Goal: Task Accomplishment & Management: Use online tool/utility

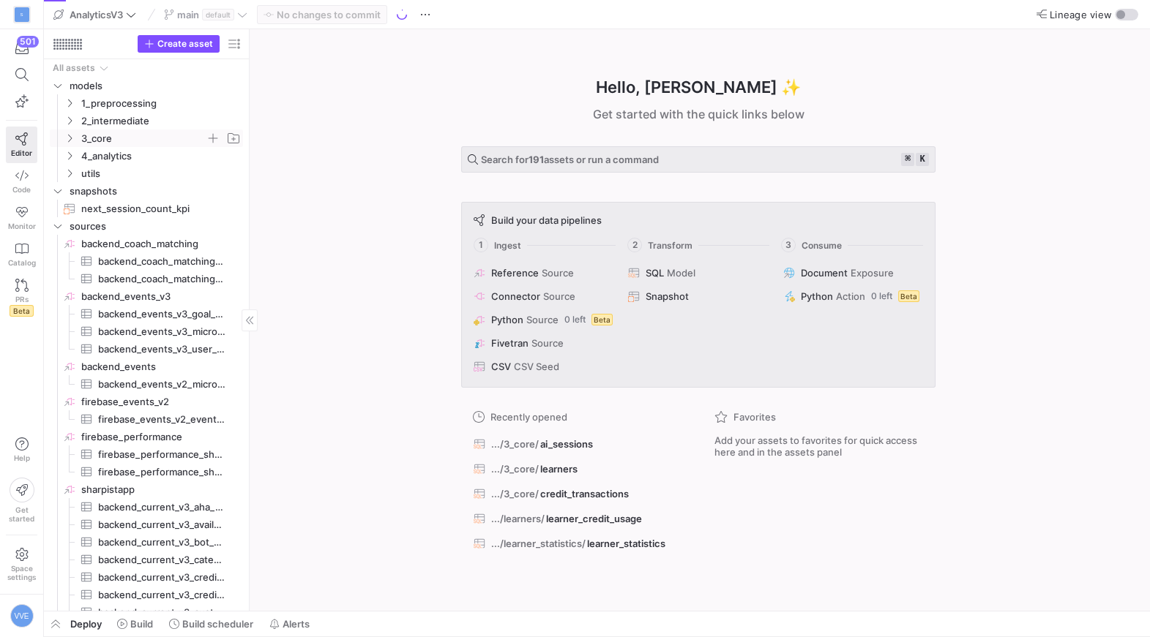
click at [67, 143] on y42-icon "Press SPACE to select this row." at bounding box center [70, 138] width 12 height 12
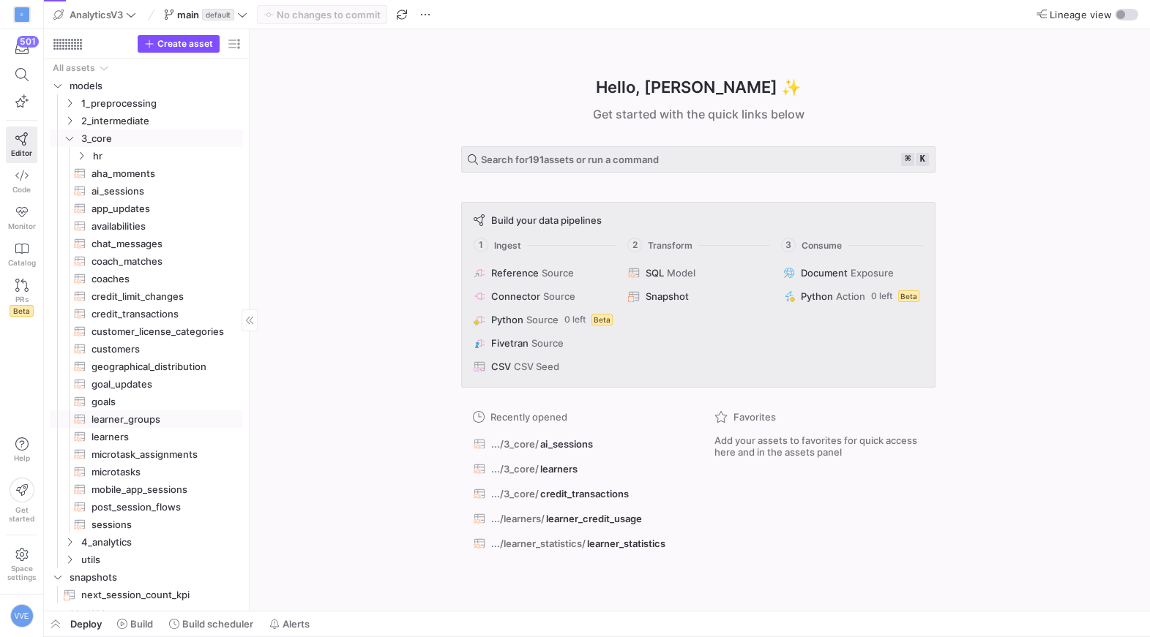
click at [110, 417] on span "learner_groups​​​​​​​​​​" at bounding box center [158, 419] width 135 height 17
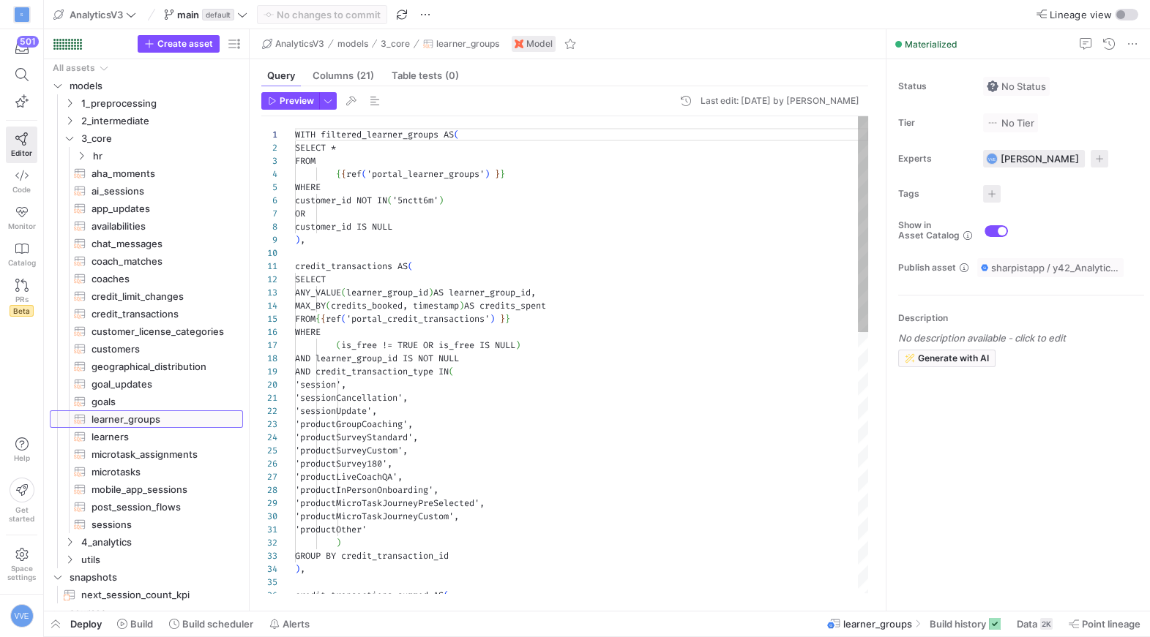
scroll to position [132, 0]
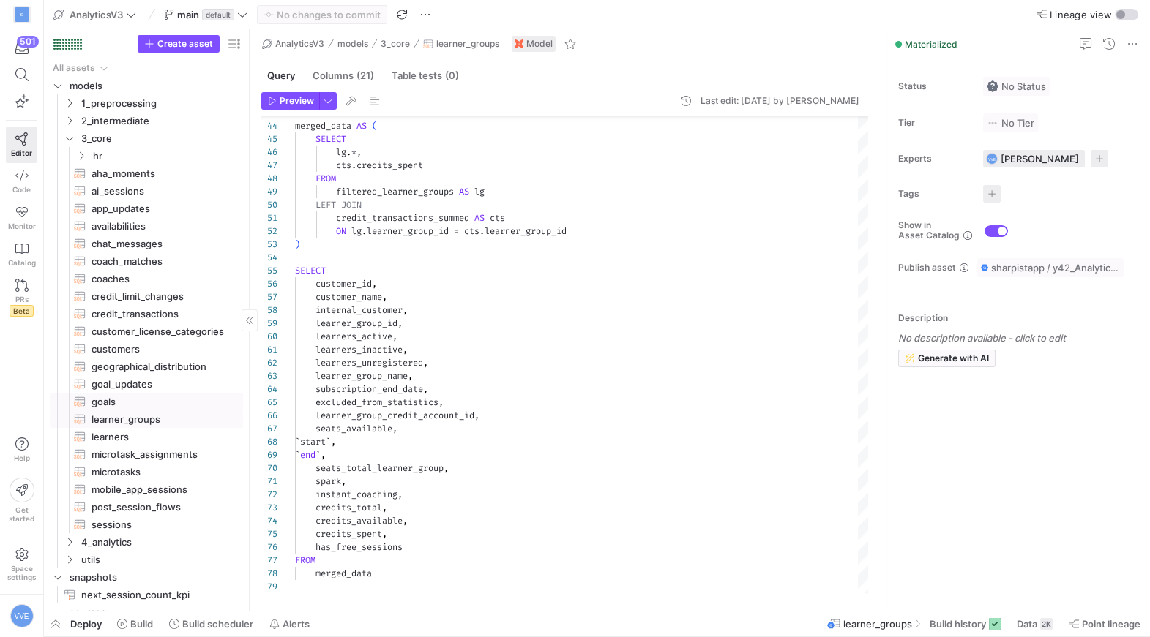
click at [171, 396] on span "goals​​​​​​​​​​" at bounding box center [158, 402] width 135 height 17
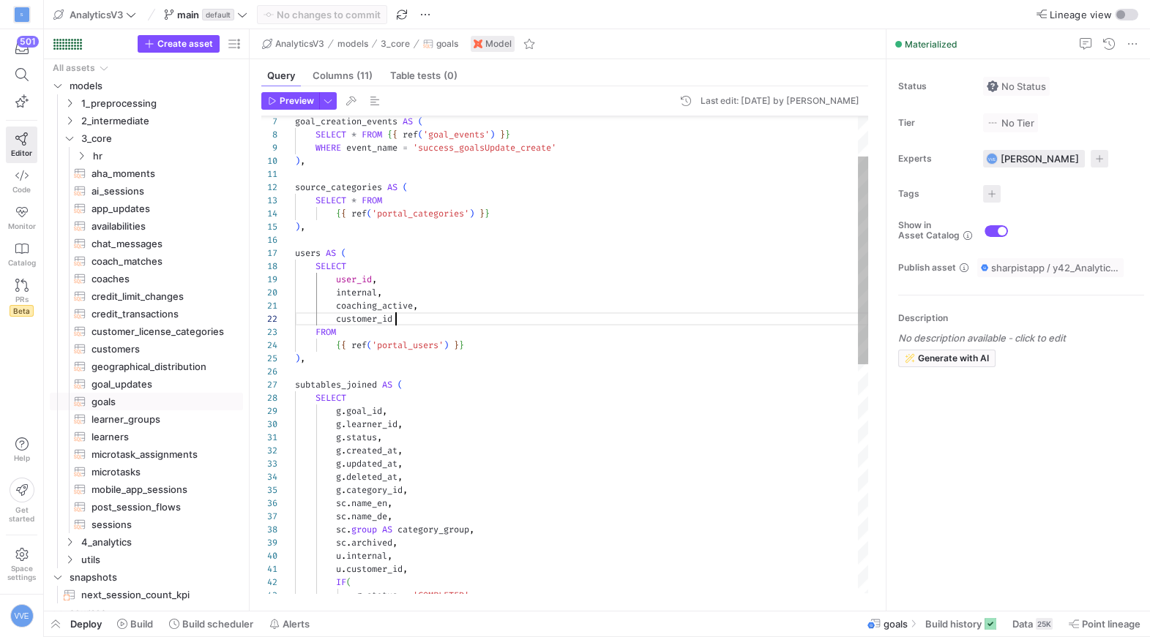
click at [413, 323] on div "g . category_id , sc . name_en , g . deleted_at , g . created_at , g . updated_…" at bounding box center [581, 570] width 573 height 1092
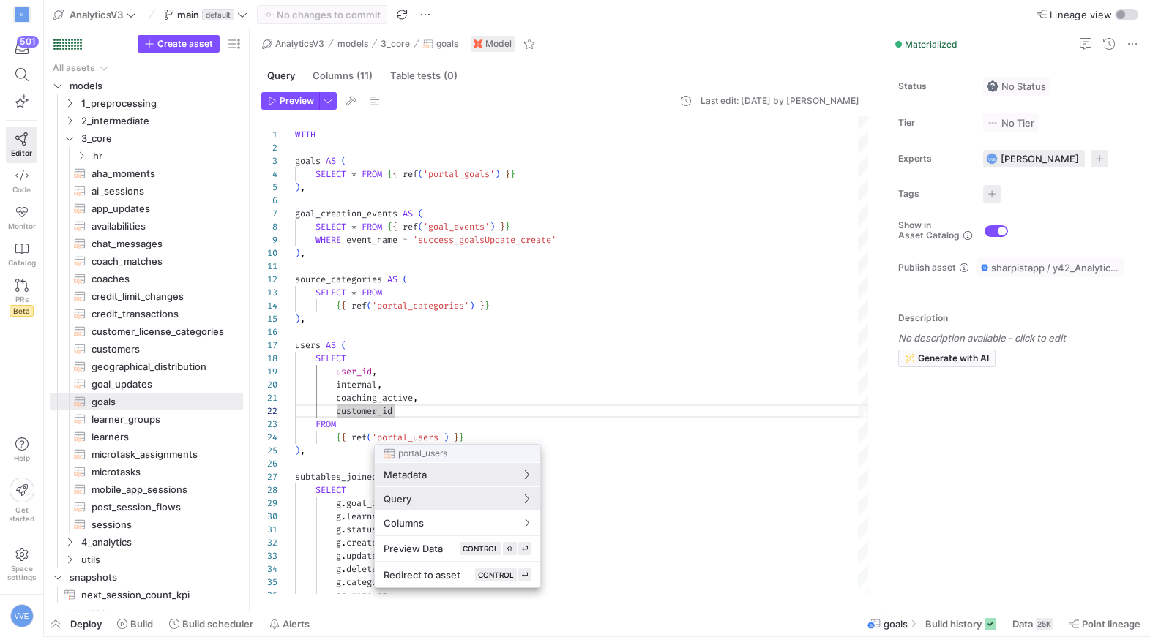
scroll to position [132, 0]
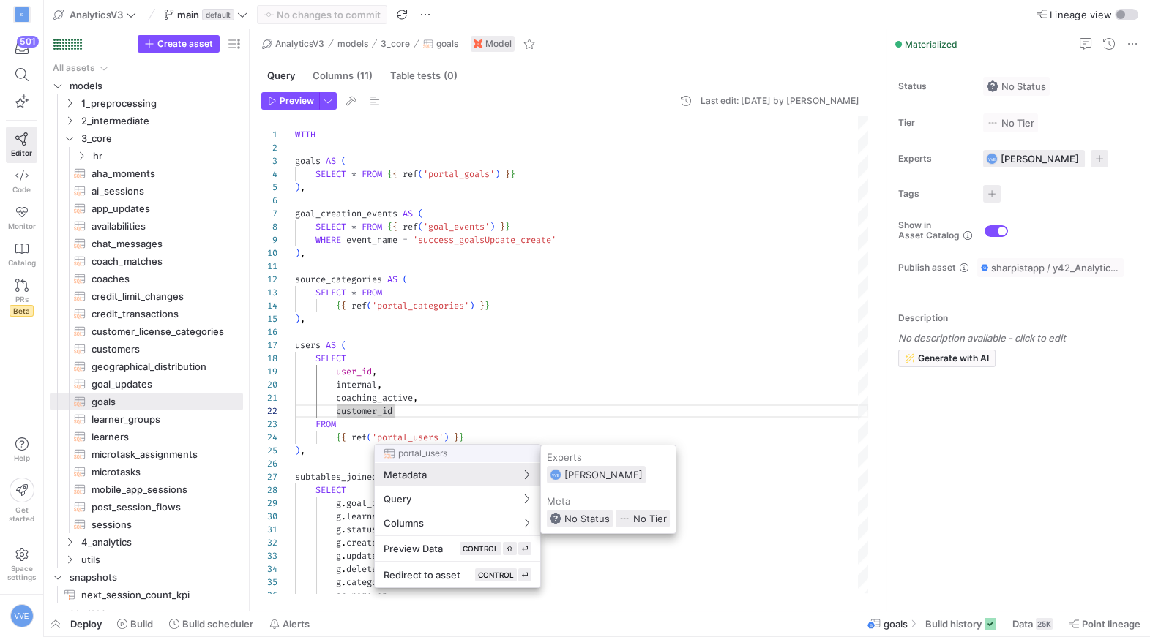
click at [416, 404] on div at bounding box center [575, 318] width 1150 height 637
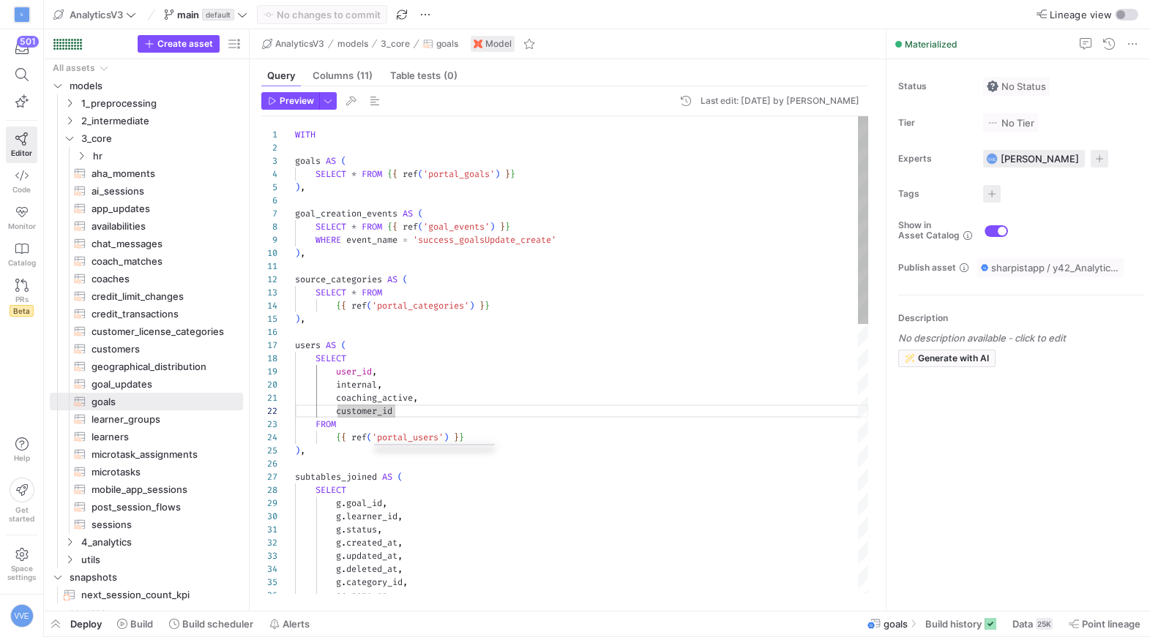
scroll to position [13, 100]
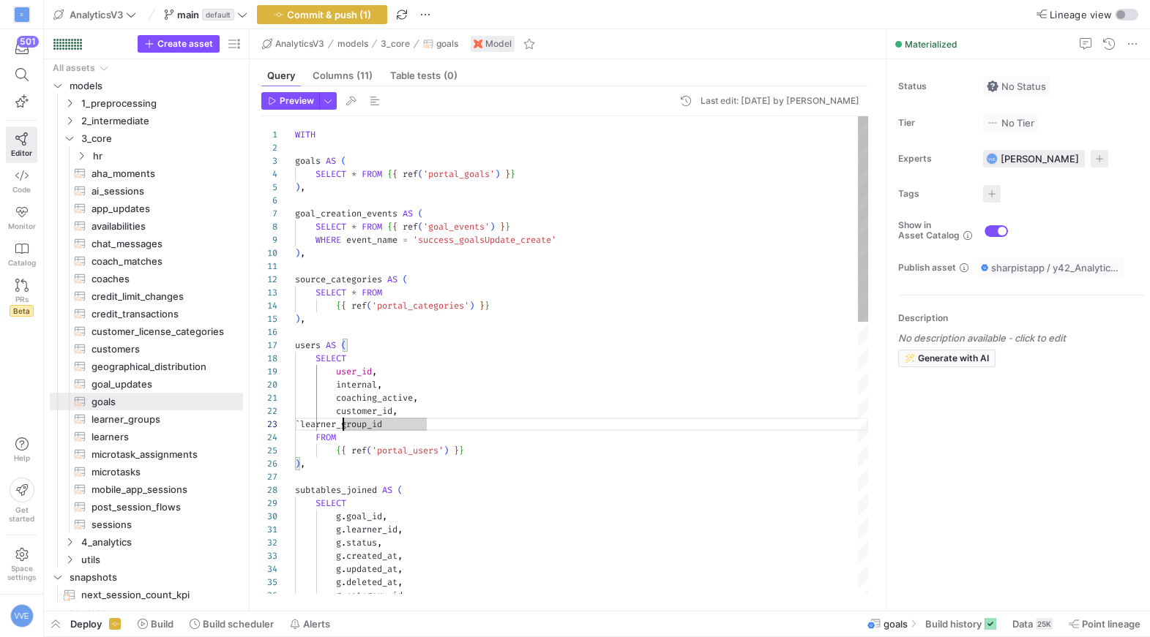
scroll to position [26, 42]
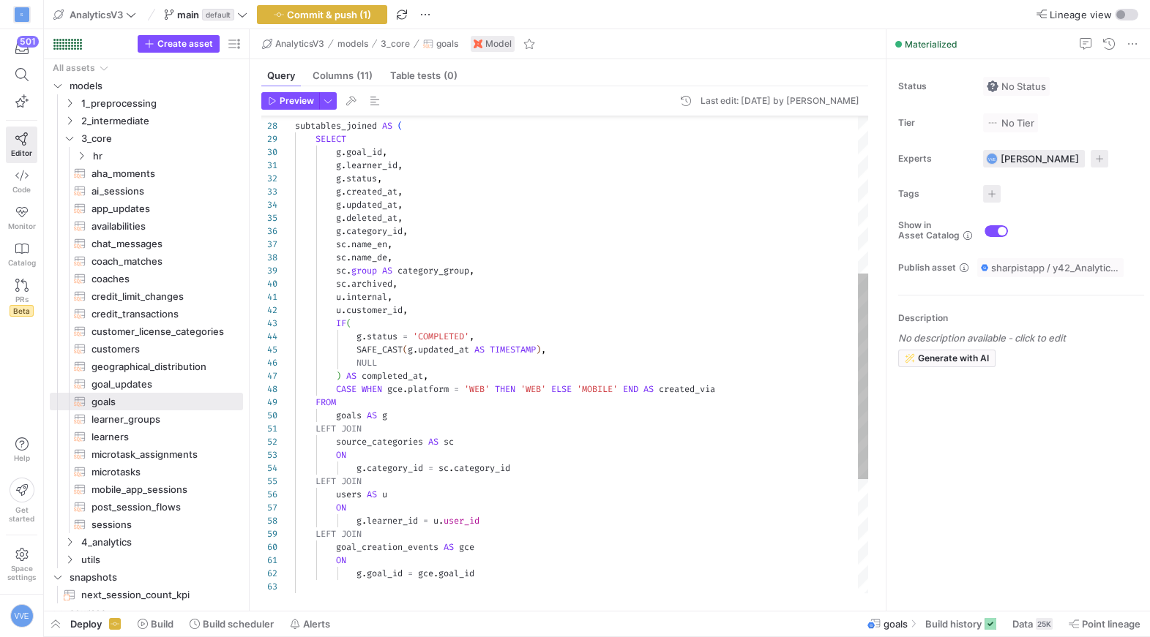
click at [430, 317] on div "g . category_id , g . deleted_at , sc . name_en , sc . name_de , sc . group AS …" at bounding box center [581, 304] width 573 height 1105
click at [430, 311] on div "g . category_id , g . deleted_at , sc . name_en , sc . name_de , sc . group AS …" at bounding box center [581, 304] width 573 height 1105
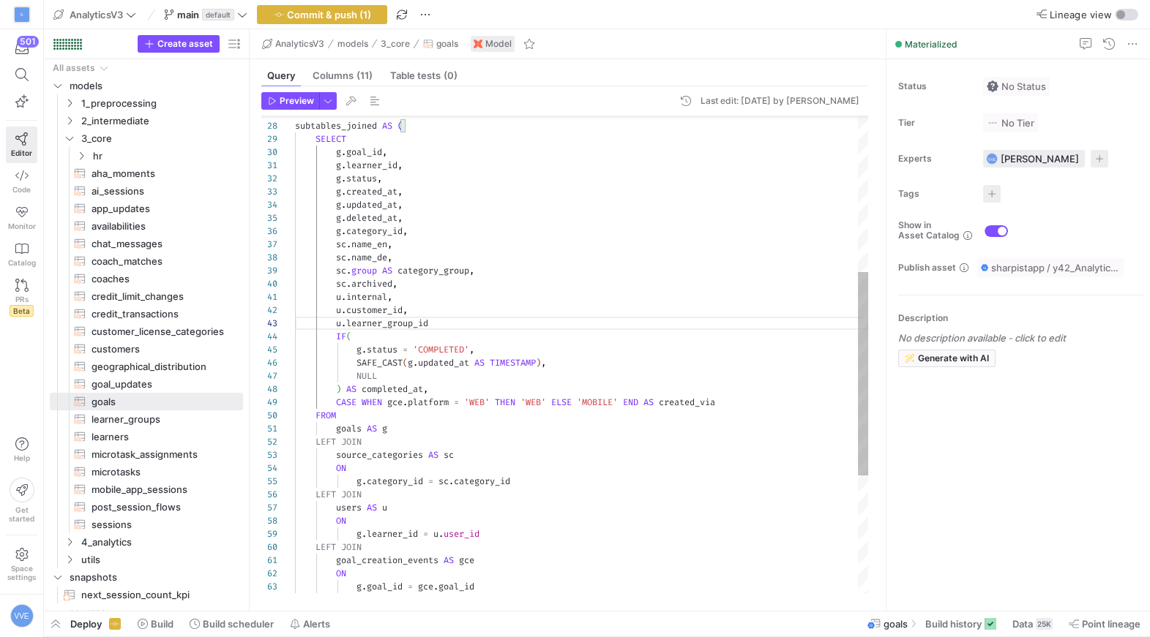
scroll to position [26, 142]
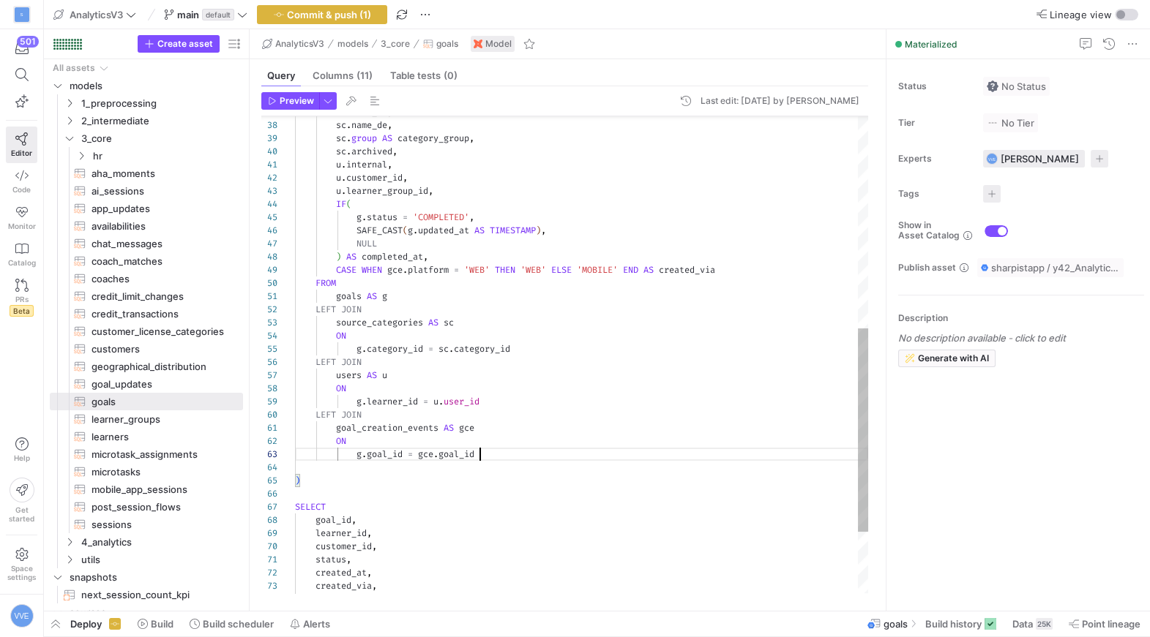
click at [500, 458] on div "sc . name_en , sc . name_de , sc . group AS category_group , sc . archived , u …" at bounding box center [581, 178] width 573 height 1118
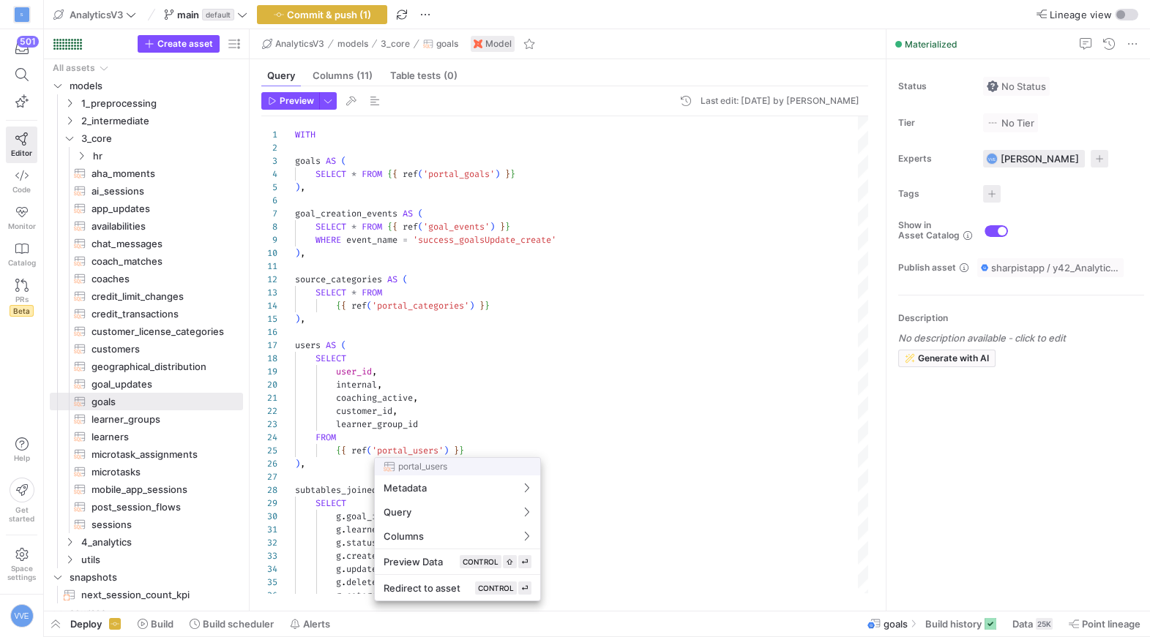
click at [316, 479] on div at bounding box center [575, 318] width 1150 height 637
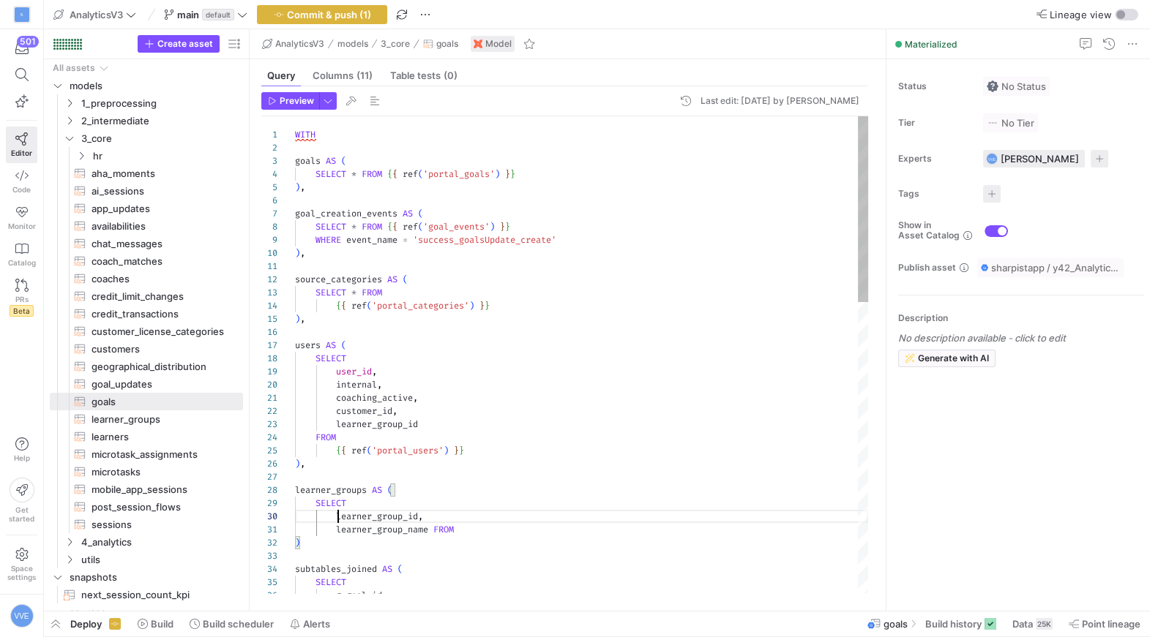
scroll to position [0, 136]
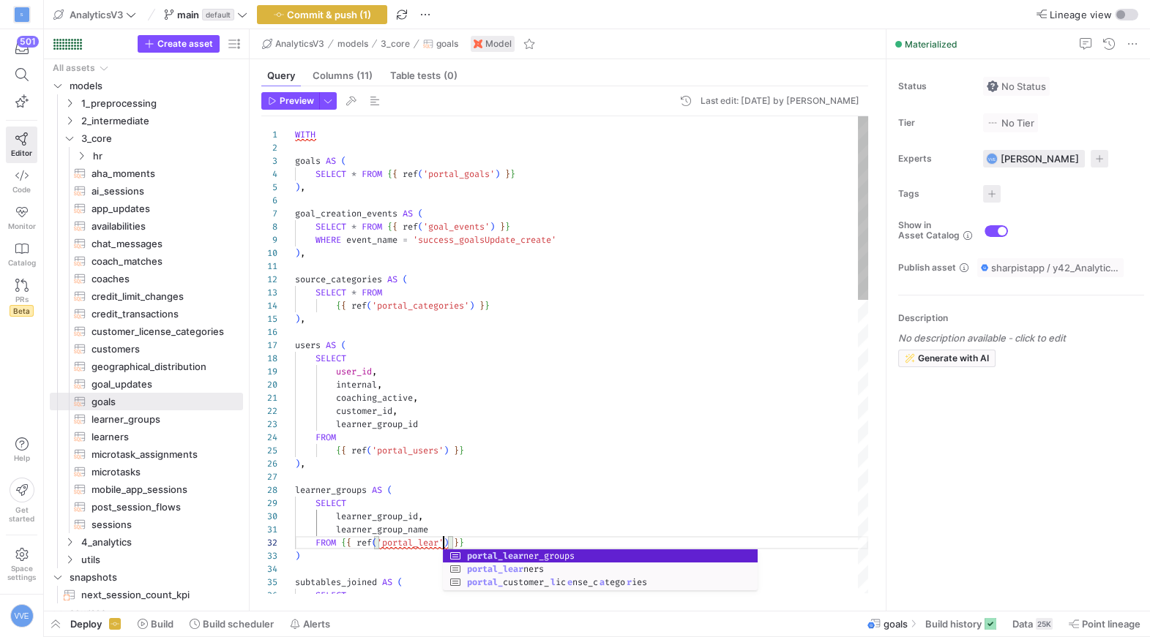
scroll to position [13, 201]
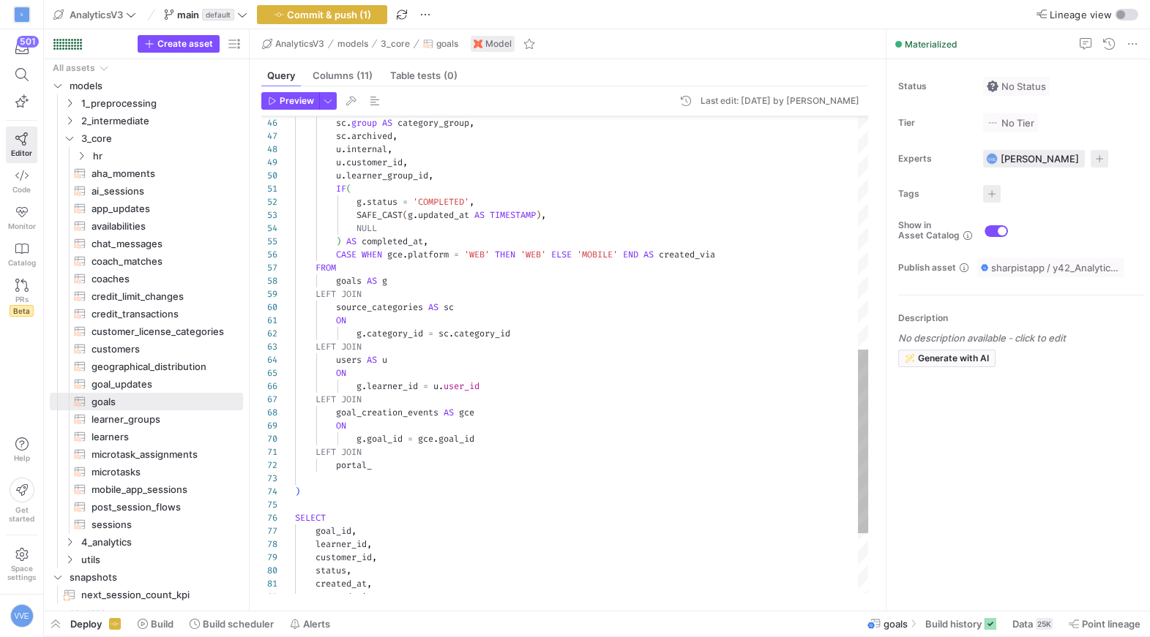
click at [439, 469] on div "sc . group AS category_group , sc . archived , u . internal , u . customer_id ,…" at bounding box center [581, 130] width 573 height 1237
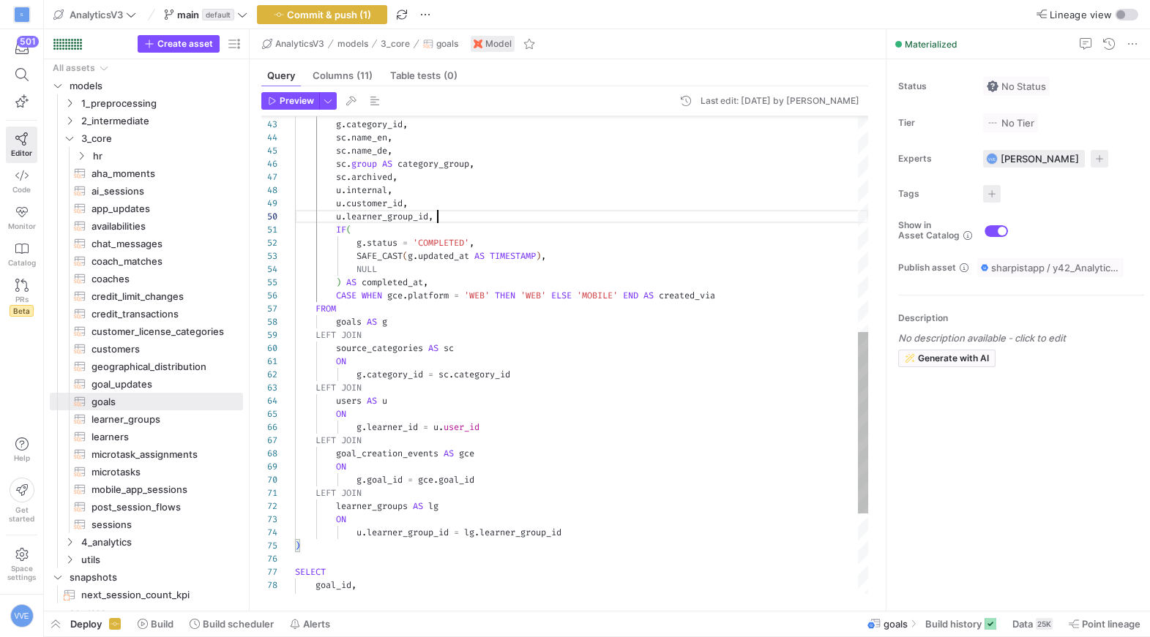
scroll to position [118, 142]
click at [448, 214] on div "goals AS g LEFT JOIN source_categories AS sc ON g . category_id = sc . category…" at bounding box center [581, 178] width 573 height 1250
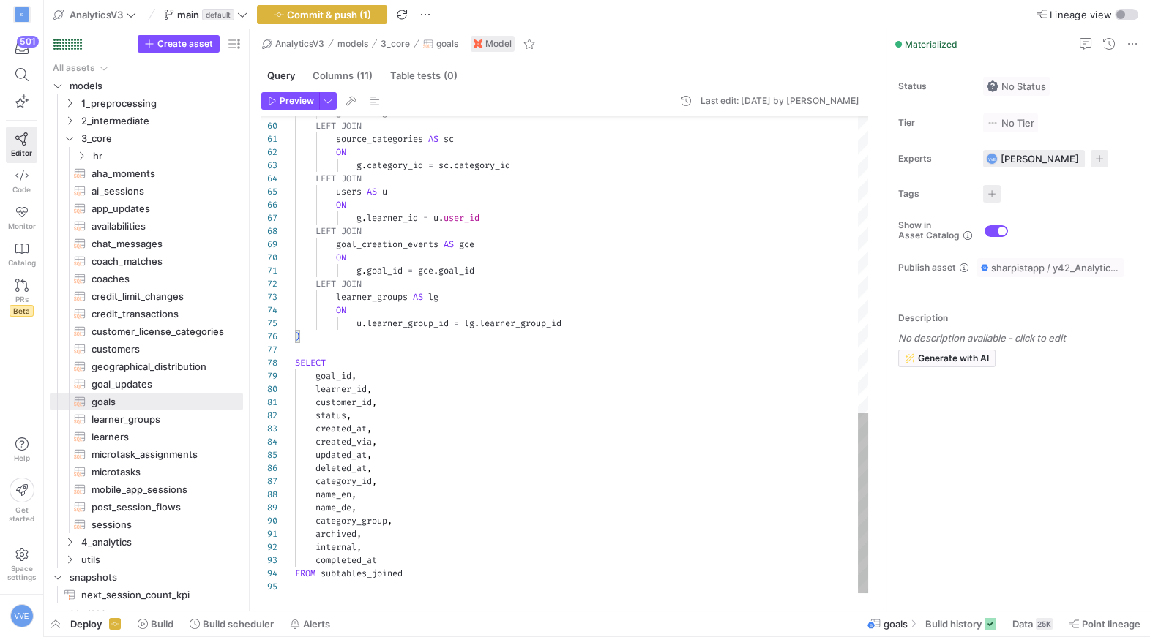
scroll to position [0, 84]
click at [301, 90] on div "Preview Last edit: [DATE] by [PERSON_NAME] 59 60 61 62 63 64 65 66 67 68 69 70 …" at bounding box center [565, 342] width 630 height 513
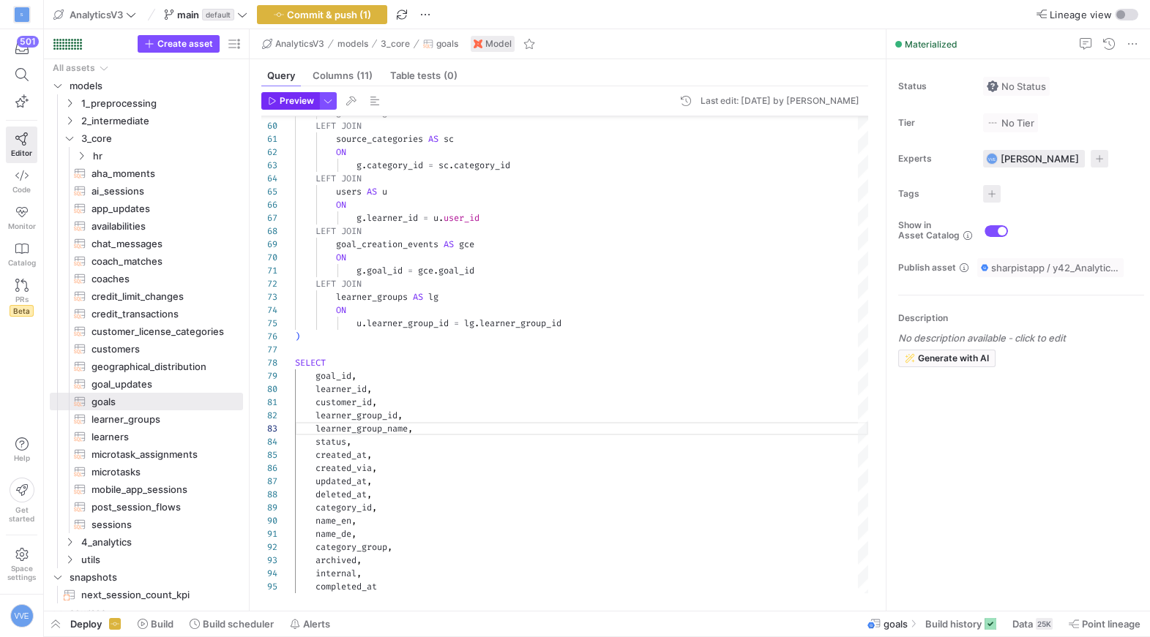
click at [301, 97] on span "Preview" at bounding box center [297, 101] width 34 height 10
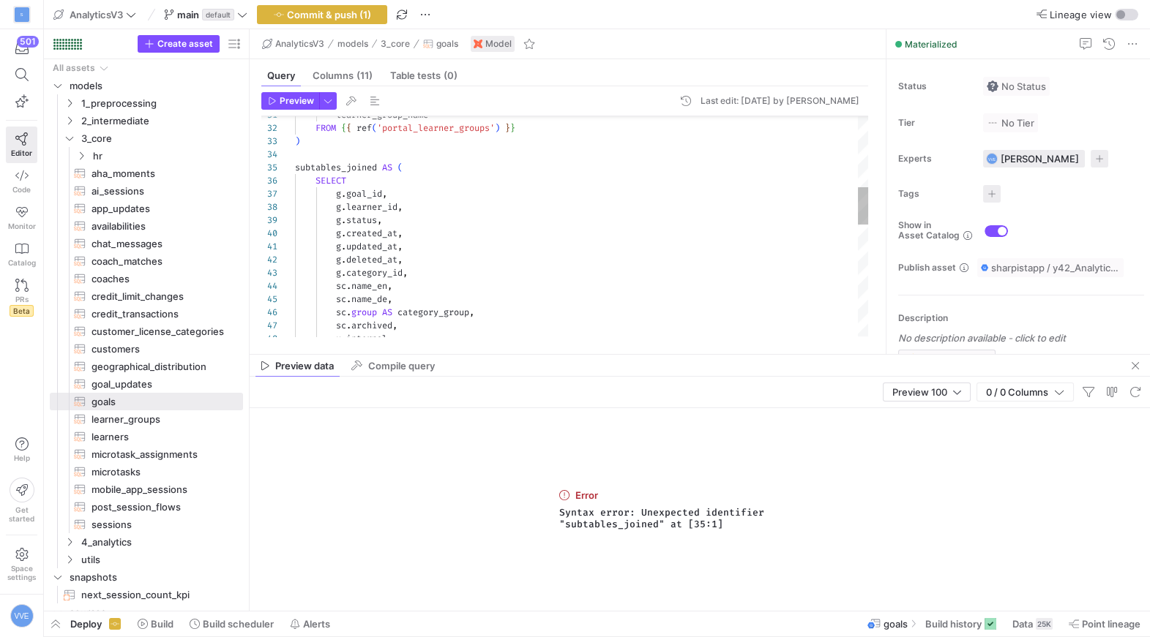
click at [384, 161] on div "u . internal , sc . archived , sc . group AS category_group , sc . name_de , sc…" at bounding box center [581, 345] width 573 height 1289
click at [384, 137] on div "u . internal , sc . archived , sc . group AS category_group , sc . name_de , sc…" at bounding box center [581, 345] width 573 height 1289
type textarea "learner_group_name FROM {{ ref('portal_learner_groups') }} ), subtables_joined …"
click at [293, 96] on span "Preview" at bounding box center [297, 101] width 34 height 10
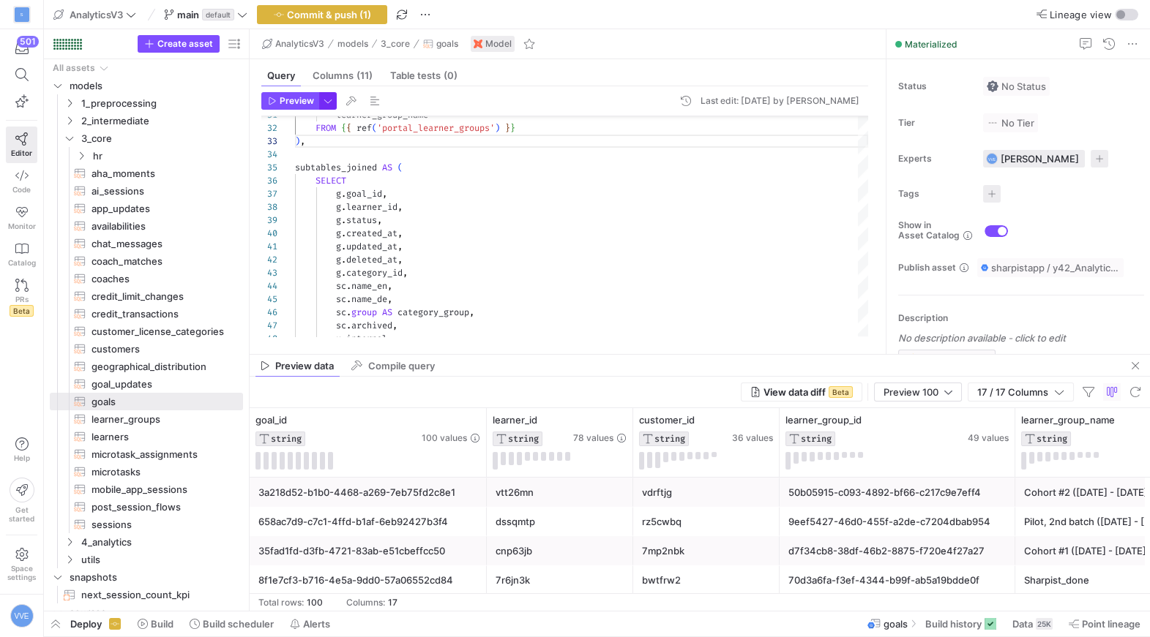
click at [320, 101] on span "button" at bounding box center [328, 101] width 16 height 16
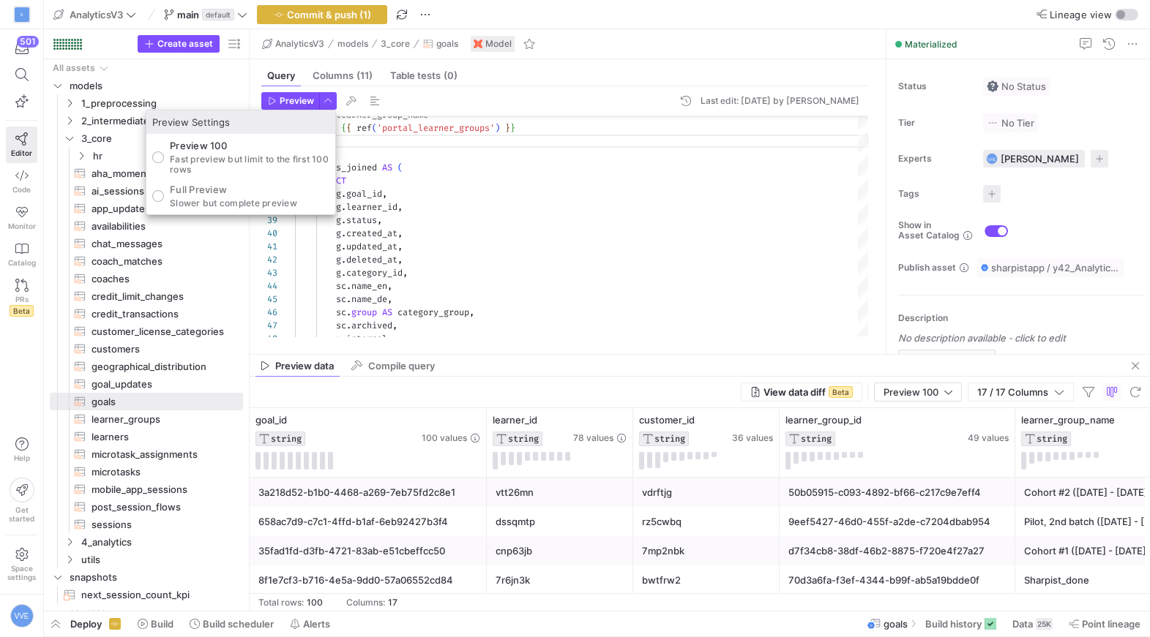
click at [323, 13] on div at bounding box center [575, 318] width 1150 height 637
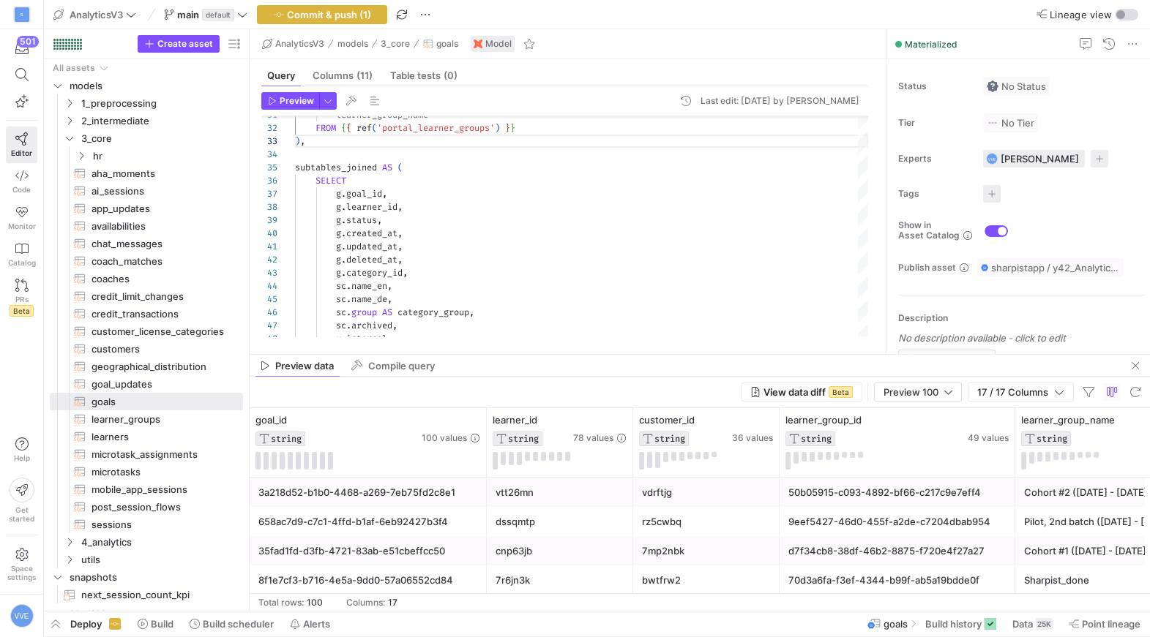
click at [323, 13] on span "Commit & push (1)" at bounding box center [329, 15] width 84 height 12
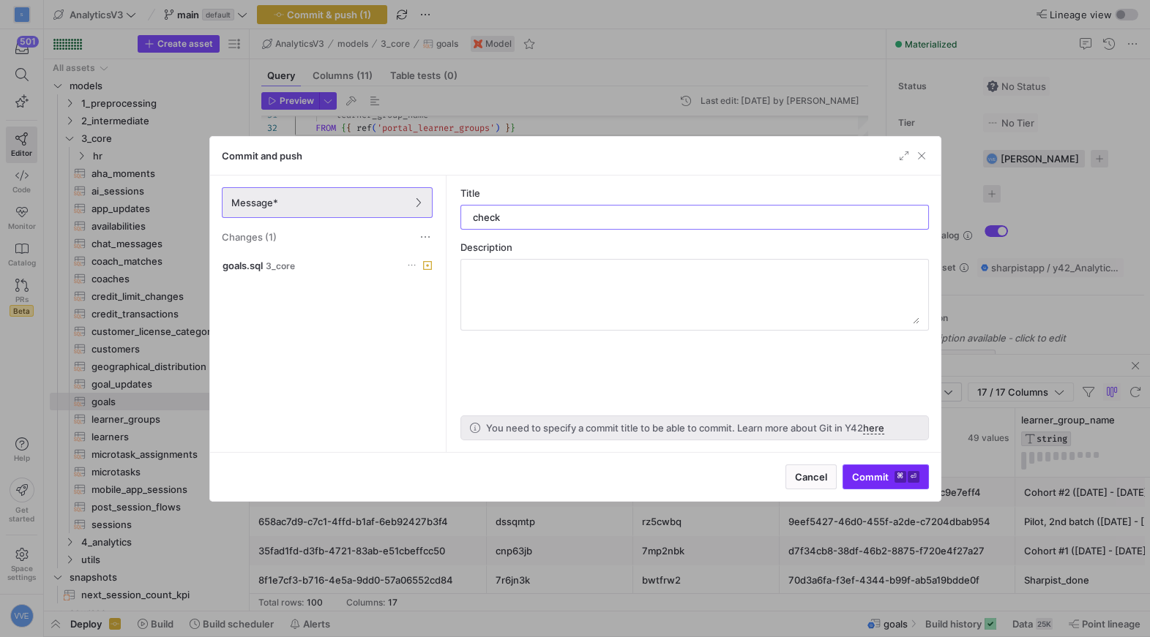
type input "check"
click at [907, 471] on kbd "⏎" at bounding box center [913, 477] width 12 height 12
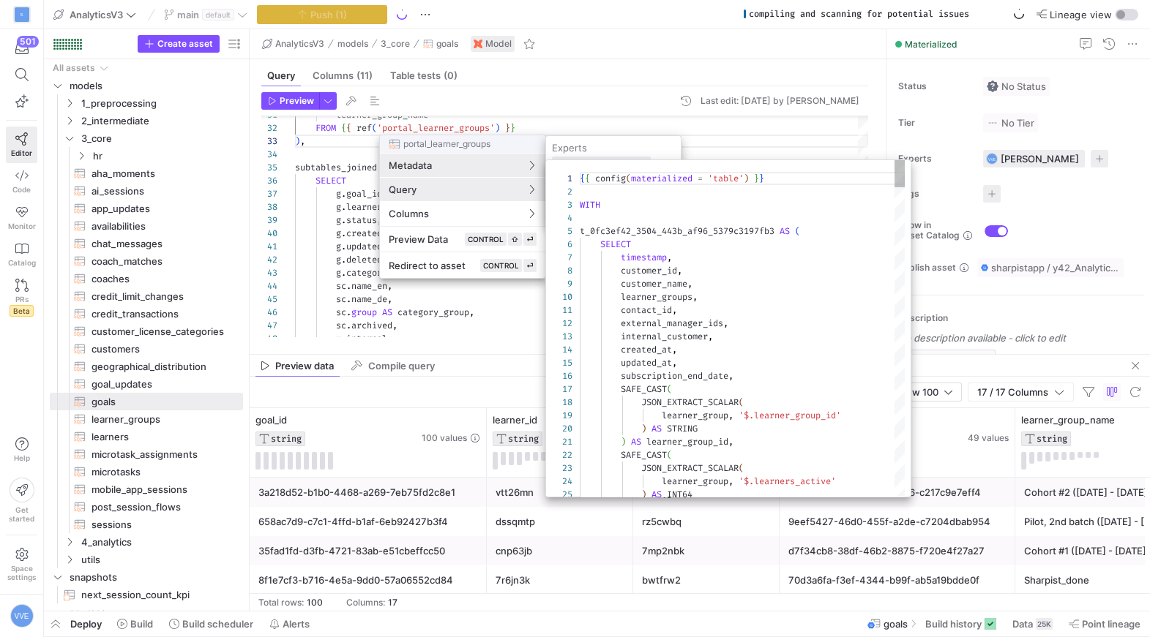
scroll to position [132, 0]
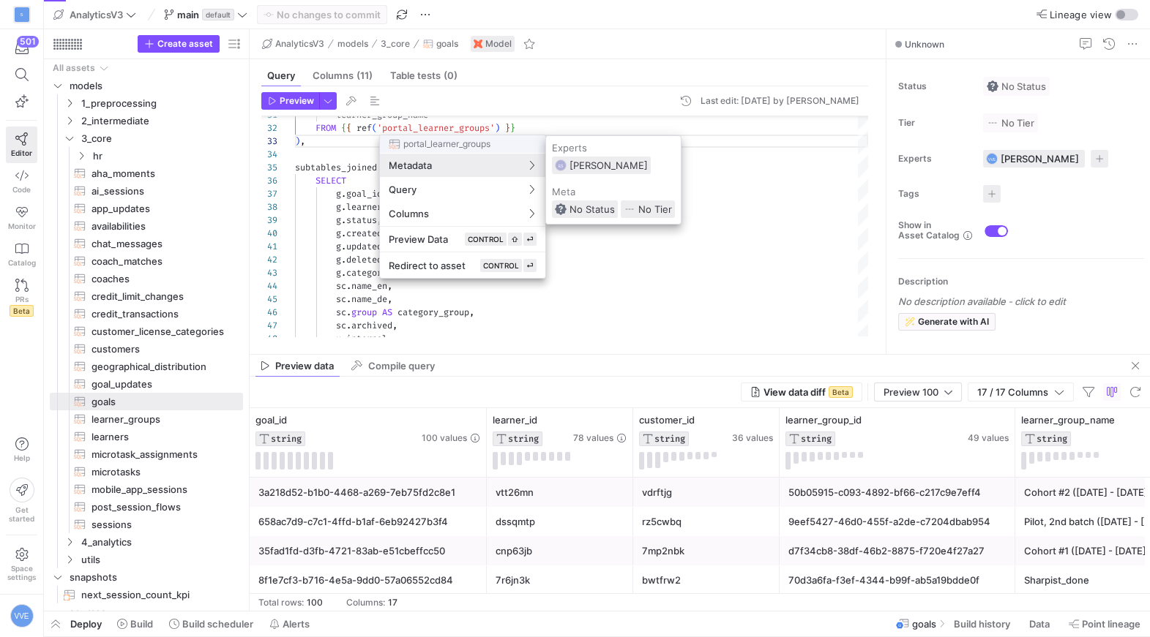
click at [423, 10] on div at bounding box center [575, 318] width 1150 height 637
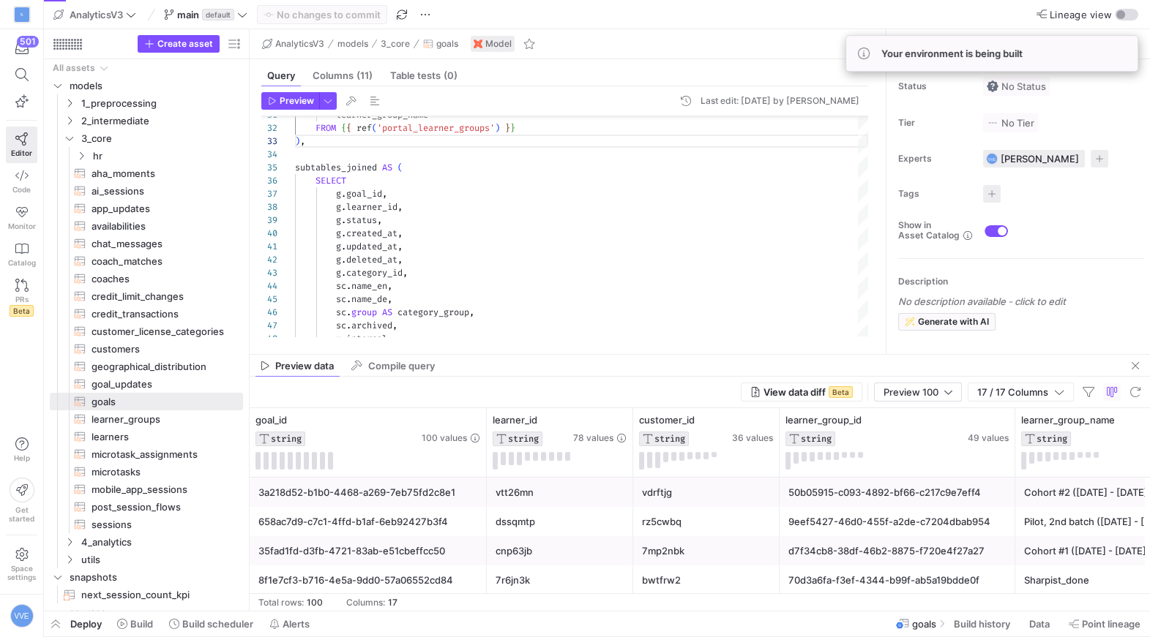
click at [161, 619] on div "Deploy Build Build scheduler Alerts" at bounding box center [180, 624] width 272 height 25
click at [152, 621] on span "Build" at bounding box center [141, 624] width 23 height 12
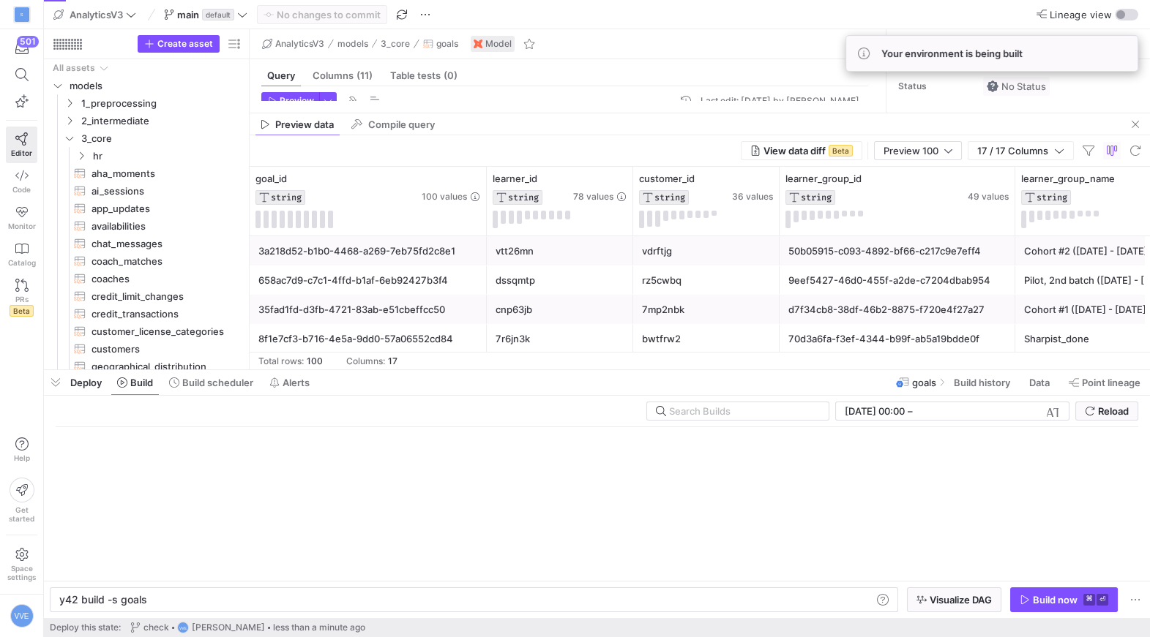
scroll to position [0, 86]
click at [1034, 602] on div "Build now" at bounding box center [1055, 600] width 45 height 12
